Goal: Information Seeking & Learning: Check status

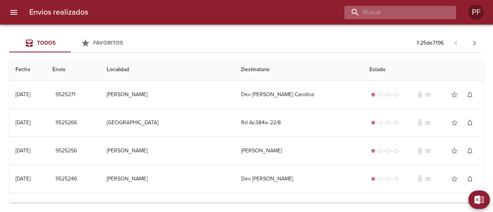
click at [414, 10] on input "buscar" at bounding box center [393, 12] width 99 height 13
paste input "[PERSON_NAME]"
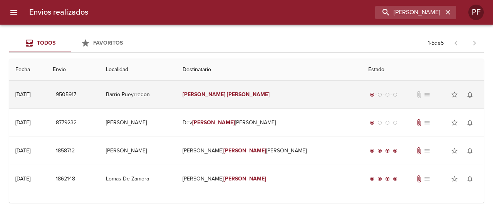
click at [249, 98] on td "[PERSON_NAME]" at bounding box center [269, 95] width 186 height 28
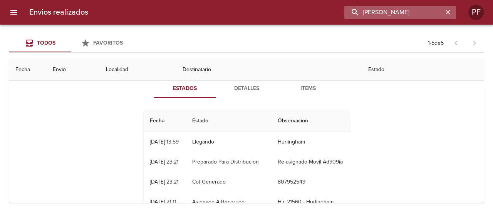
click at [414, 12] on input "[PERSON_NAME]" at bounding box center [393, 12] width 99 height 13
paste input ":[PERSON_NAME] [PERSON_NAME]"
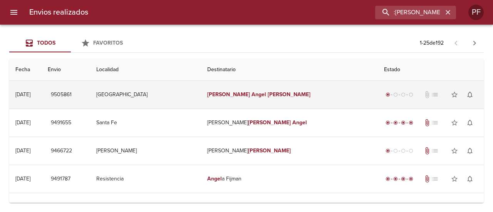
click at [201, 92] on td "[GEOGRAPHIC_DATA]" at bounding box center [145, 95] width 111 height 28
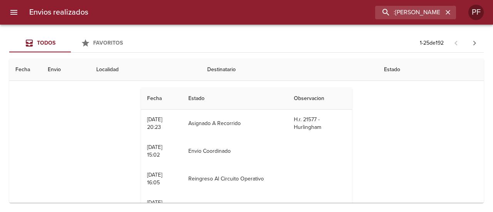
scroll to position [39, 0]
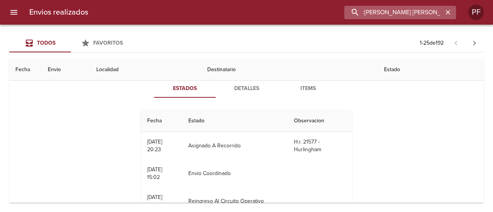
click at [421, 15] on input ":[PERSON_NAME] [PERSON_NAME]" at bounding box center [393, 12] width 99 height 13
paste input "[PERSON_NAME]"
type input "[PERSON_NAME]"
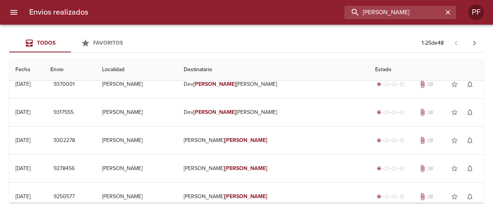
scroll to position [0, 0]
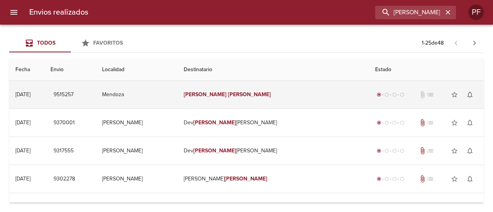
click at [255, 91] on td "[PERSON_NAME]" at bounding box center [273, 95] width 191 height 28
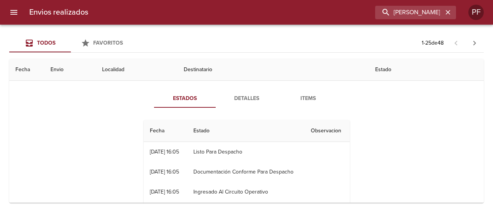
scroll to position [39, 0]
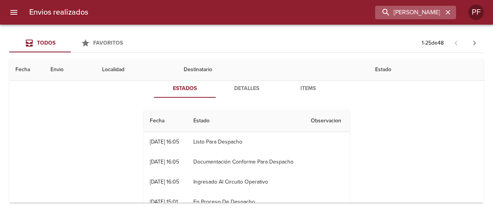
click at [446, 12] on icon "button" at bounding box center [448, 12] width 8 height 8
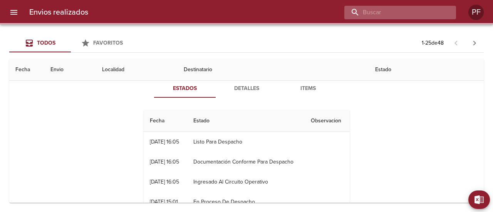
click at [436, 11] on input "buscar" at bounding box center [393, 12] width 99 height 13
paste input "[PERSON_NAME]"
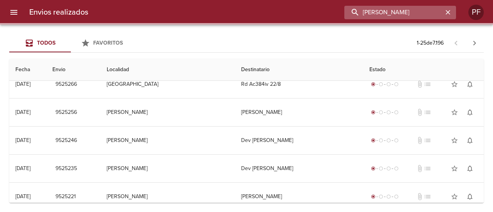
scroll to position [0, 0]
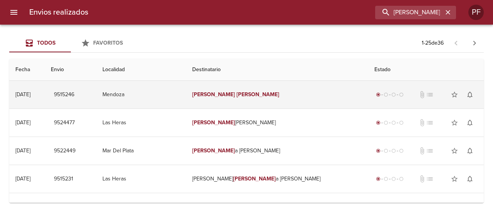
click at [273, 93] on td "[PERSON_NAME]" at bounding box center [277, 95] width 182 height 28
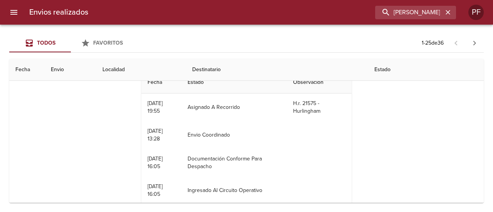
drag, startPoint x: 196, startPoint y: 65, endPoint x: 161, endPoint y: 66, distance: 34.3
click at [186, 64] on th "Localidad" at bounding box center [141, 70] width 90 height 22
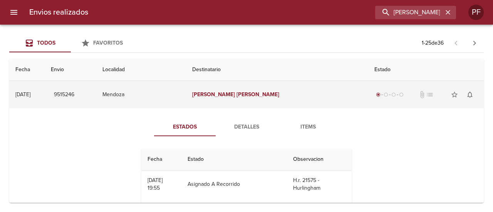
click at [30, 94] on div "[DATE]" at bounding box center [22, 94] width 15 height 7
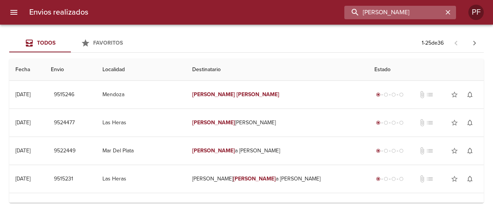
click at [430, 11] on input "[PERSON_NAME]" at bounding box center [393, 12] width 99 height 13
paste input "[PERSON_NAME]"
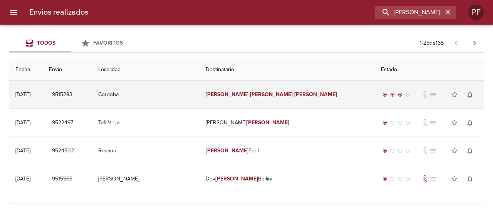
click at [247, 93] on em "[PERSON_NAME]" at bounding box center [227, 94] width 43 height 7
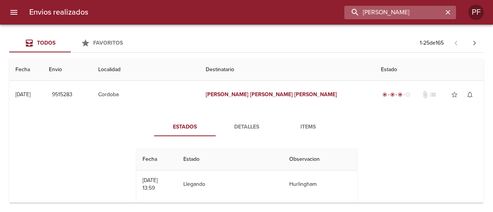
click at [423, 11] on input "[PERSON_NAME]" at bounding box center [393, 12] width 99 height 13
paste input "[PERSON_NAME]"
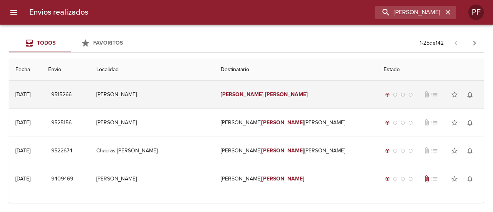
click at [249, 96] on em "[PERSON_NAME]" at bounding box center [242, 94] width 43 height 7
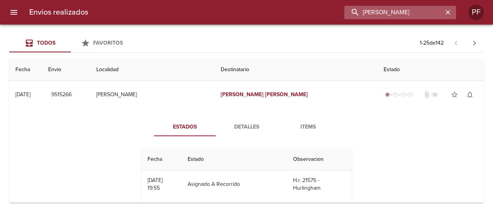
click at [423, 11] on input "[PERSON_NAME]" at bounding box center [393, 12] width 99 height 13
paste input "[PERSON_NAME]"
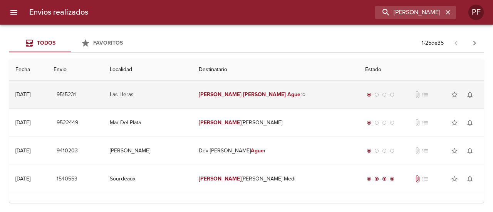
click at [250, 91] on em "[PERSON_NAME]" at bounding box center [264, 94] width 43 height 7
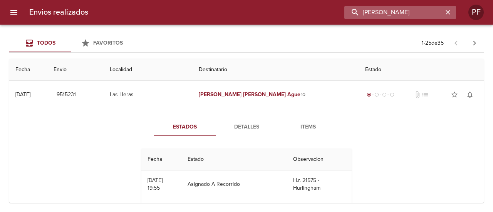
click at [404, 13] on input "[PERSON_NAME]" at bounding box center [393, 12] width 99 height 13
paste input "[PERSON_NAME]"
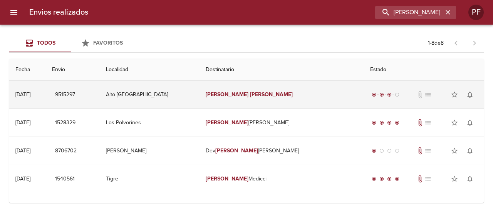
click at [223, 96] on em "[PERSON_NAME]" at bounding box center [227, 94] width 43 height 7
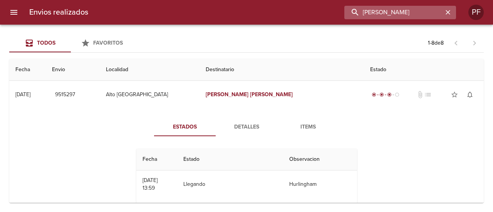
click at [401, 16] on input "[PERSON_NAME]" at bounding box center [393, 12] width 99 height 13
paste input "[PERSON_NAME]"
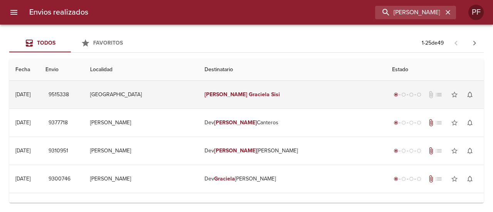
click at [235, 96] on em "[PERSON_NAME]" at bounding box center [226, 94] width 43 height 7
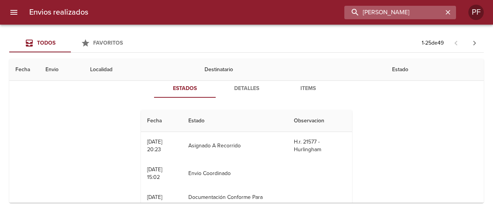
click at [403, 13] on input "[PERSON_NAME]" at bounding box center [393, 12] width 99 height 13
paste input "[PERSON_NAME] ALEJAND [PERSON_NAME]"
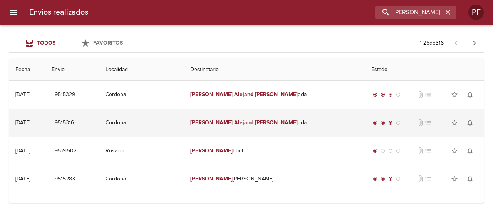
click at [181, 119] on td "Cordoba" at bounding box center [141, 123] width 85 height 28
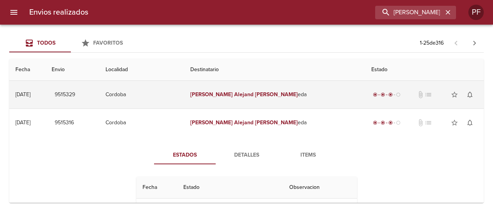
click at [168, 86] on td "Cordoba" at bounding box center [141, 95] width 85 height 28
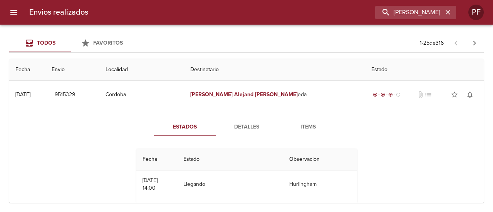
click at [405, 1] on div "Envios realizados [PERSON_NAME] ALEJAND [PERSON_NAME] PF" at bounding box center [246, 12] width 493 height 25
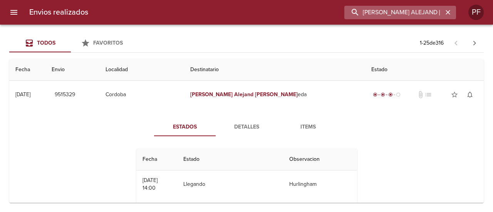
click at [403, 10] on input "[PERSON_NAME] ALEJAND [PERSON_NAME]" at bounding box center [393, 12] width 99 height 13
paste input "[PERSON_NAME] [PERSON_NAME] VENTU"
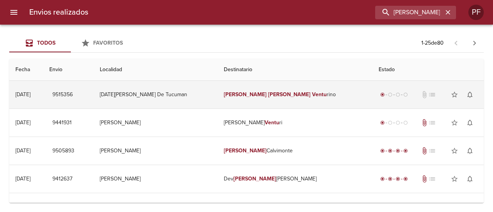
click at [273, 101] on td "[PERSON_NAME] [PERSON_NAME] Ventu rino" at bounding box center [295, 95] width 155 height 28
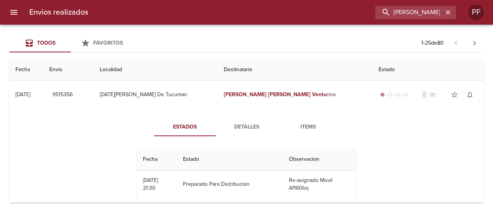
scroll to position [39, 0]
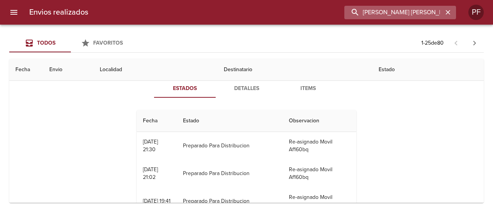
click at [437, 13] on input "[PERSON_NAME] [PERSON_NAME] VENTU" at bounding box center [393, 12] width 99 height 13
paste input "[PERSON_NAME]"
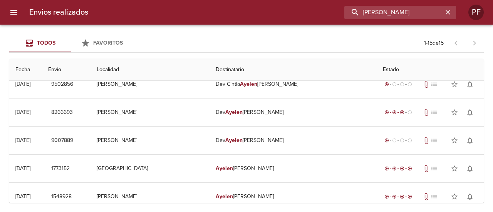
scroll to position [0, 0]
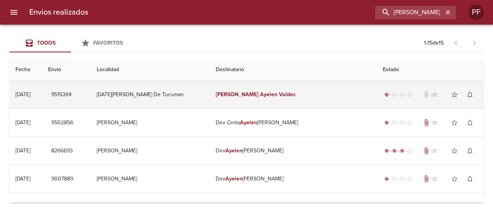
click at [210, 101] on td "[DATE][PERSON_NAME] De Tucuman" at bounding box center [150, 95] width 119 height 28
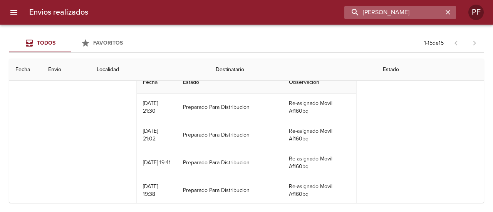
click at [403, 14] on input "[PERSON_NAME]" at bounding box center [393, 12] width 99 height 13
paste input "ANALIA [PERSON_NAME]"
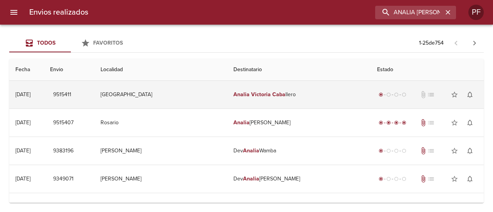
click at [229, 100] on td "[PERSON_NAME] [PERSON_NAME] llero" at bounding box center [299, 95] width 144 height 28
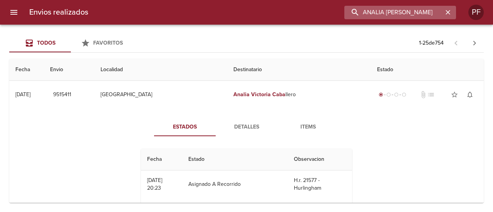
click at [390, 16] on input "ANALIA [PERSON_NAME]" at bounding box center [393, 12] width 99 height 13
paste input "[PERSON_NAME]"
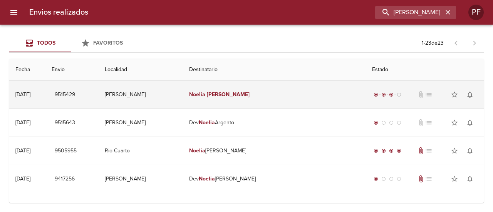
click at [229, 102] on td "[PERSON_NAME]" at bounding box center [274, 95] width 183 height 28
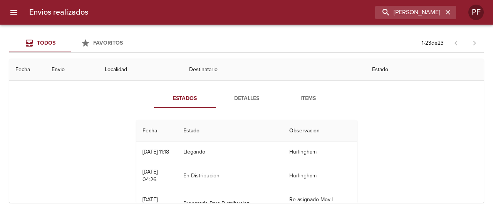
scroll to position [39, 0]
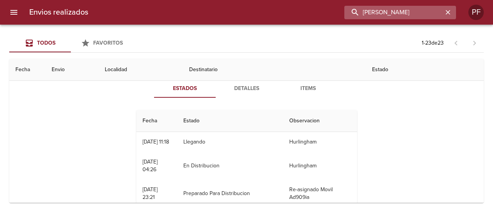
click at [408, 17] on input "[PERSON_NAME]" at bounding box center [393, 12] width 99 height 13
paste input "[PERSON_NAME]"
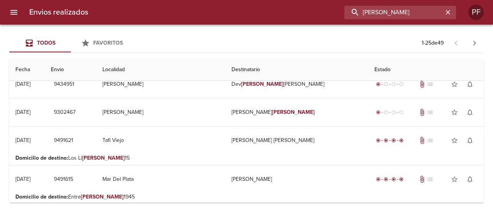
scroll to position [0, 0]
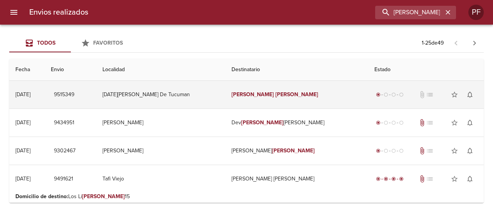
click at [224, 104] on td "[DATE][PERSON_NAME] De Tucuman" at bounding box center [160, 95] width 129 height 28
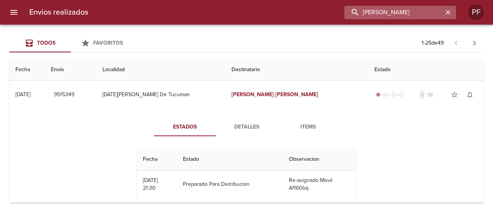
click at [392, 17] on input "[PERSON_NAME]" at bounding box center [393, 12] width 99 height 13
paste input "[PERSON_NAME] QUEV"
type input "[PERSON_NAME] QUEV"
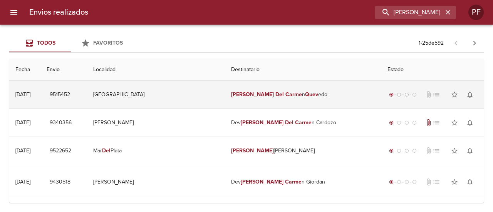
click at [230, 96] on td "[PERSON_NAME] n Quev edo" at bounding box center [303, 95] width 156 height 28
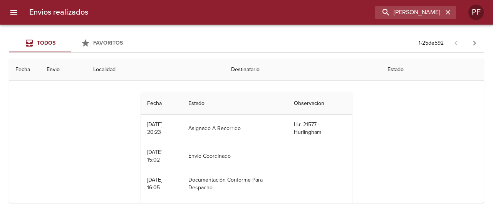
scroll to position [77, 0]
